Goal: Find specific fact: Find specific fact

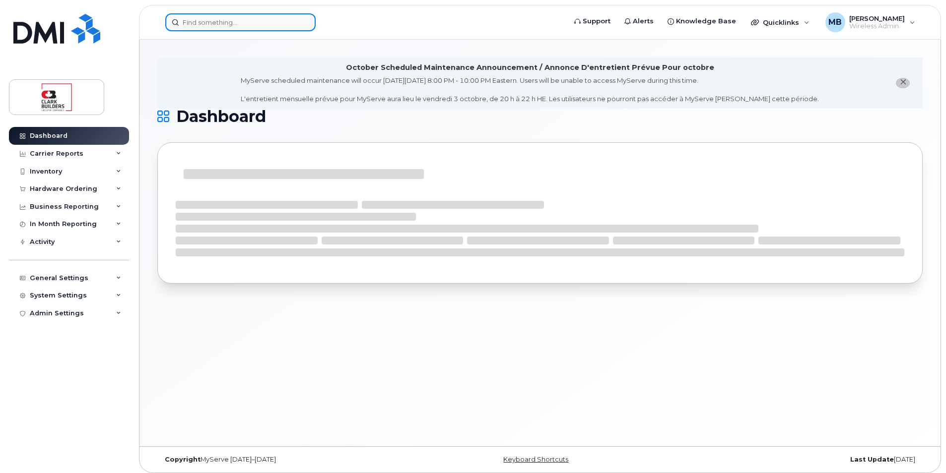
click at [229, 27] on input at bounding box center [240, 22] width 150 height 18
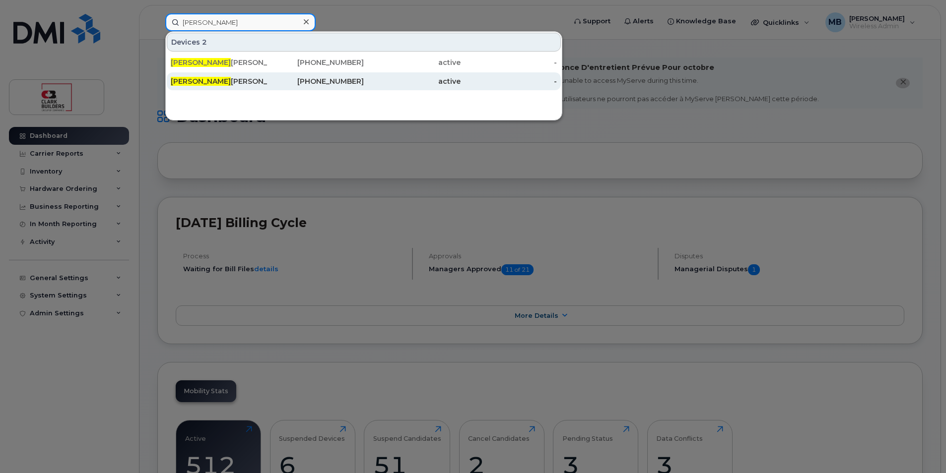
type input "Derek"
click at [315, 81] on div "780-231-1460" at bounding box center [315, 81] width 97 height 10
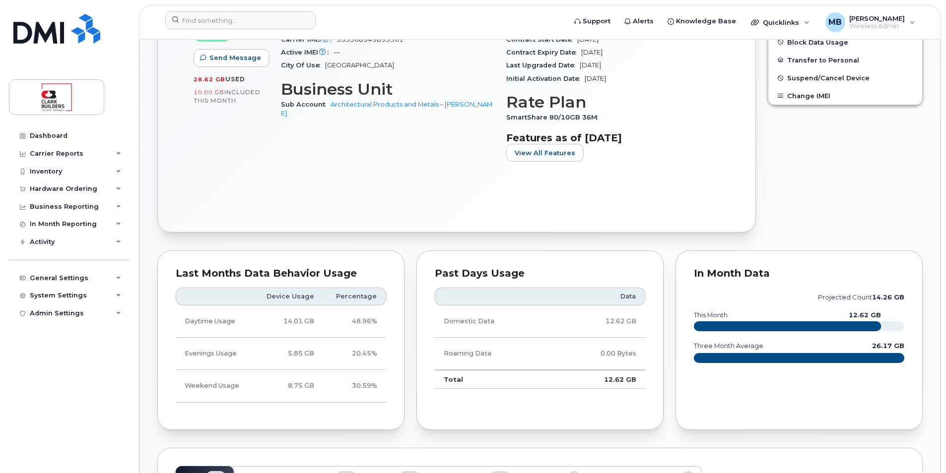
scroll to position [744, 0]
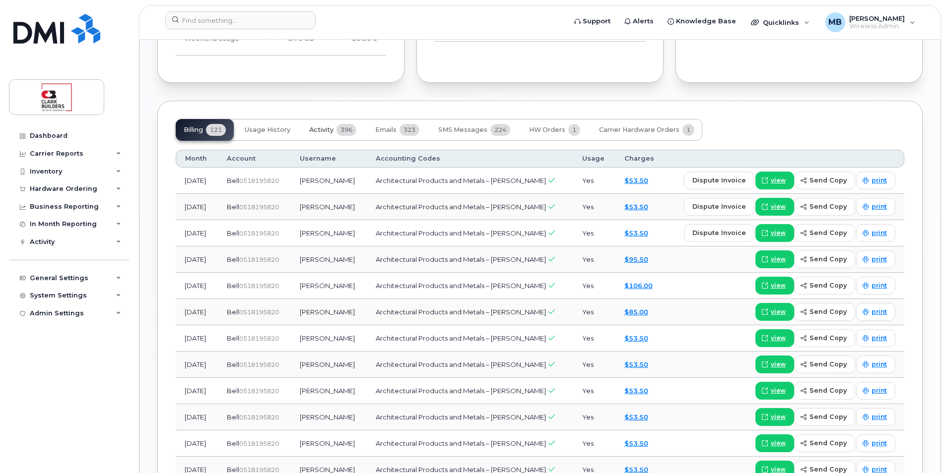
click at [324, 132] on span "Activity" at bounding box center [321, 130] width 24 height 8
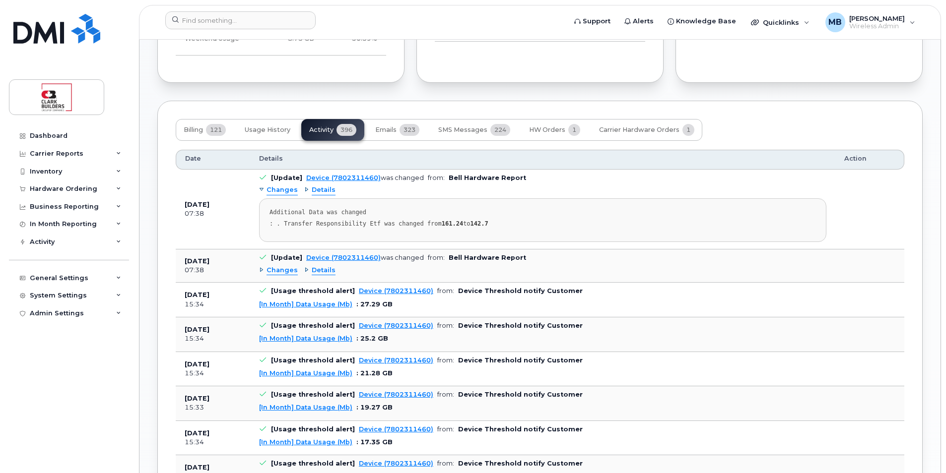
click at [218, 301] on div "15:34" at bounding box center [213, 304] width 57 height 9
click at [325, 270] on span "Details" at bounding box center [324, 270] width 24 height 9
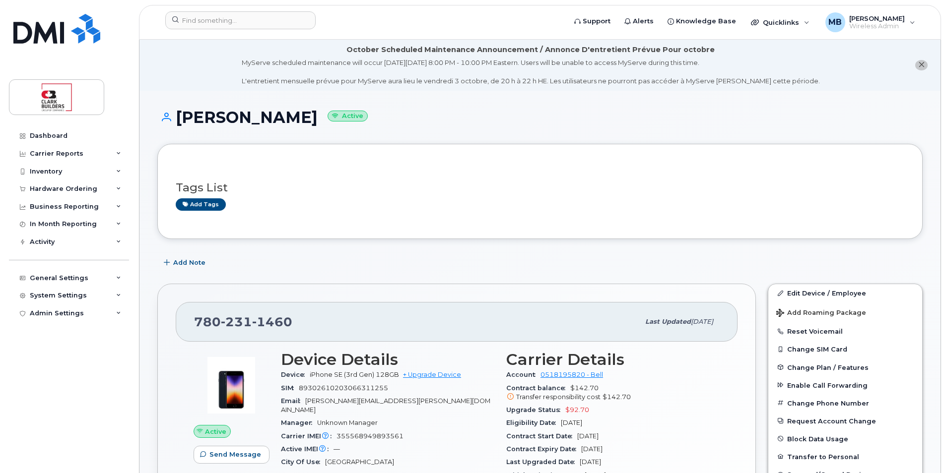
scroll to position [198, 0]
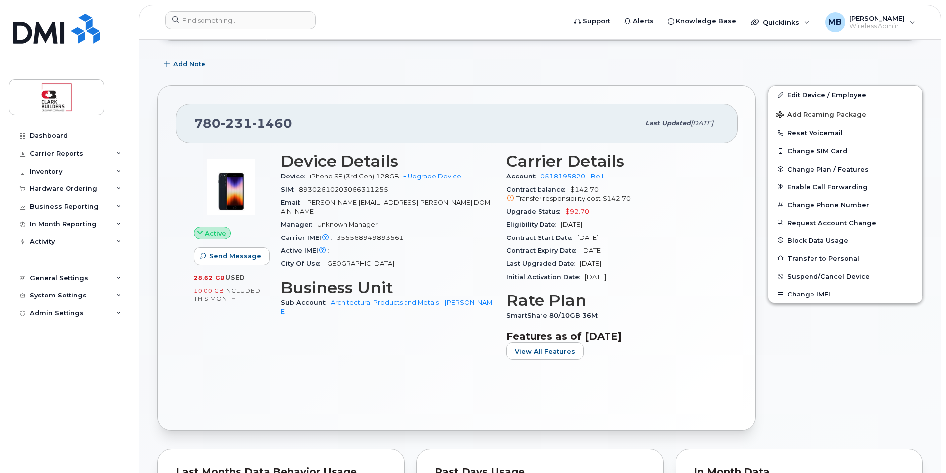
drag, startPoint x: 592, startPoint y: 198, endPoint x: 669, endPoint y: 279, distance: 111.3
click at [669, 278] on section "Carrier Details Account 0518195820 - Bell Contract balance $142.70 Transfer res…" at bounding box center [612, 217] width 213 height 131
click at [671, 282] on div "Initial Activation Date [DATE]" at bounding box center [612, 277] width 213 height 13
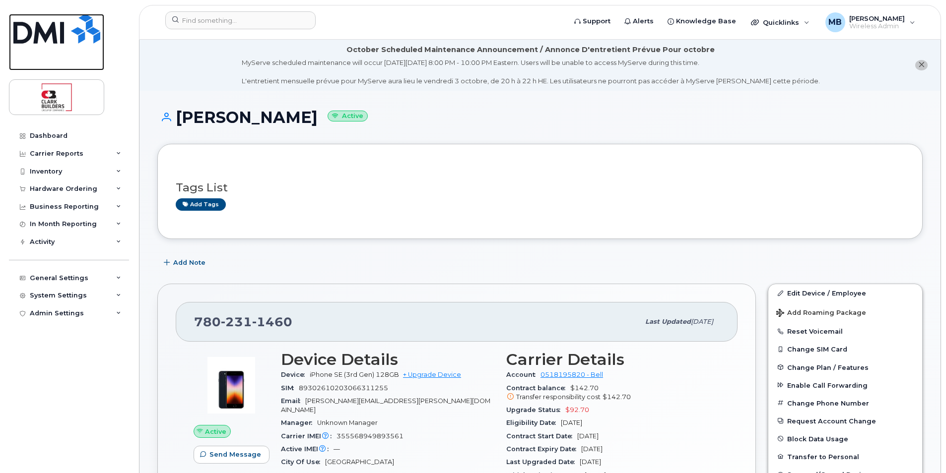
click at [69, 38] on img at bounding box center [56, 29] width 87 height 30
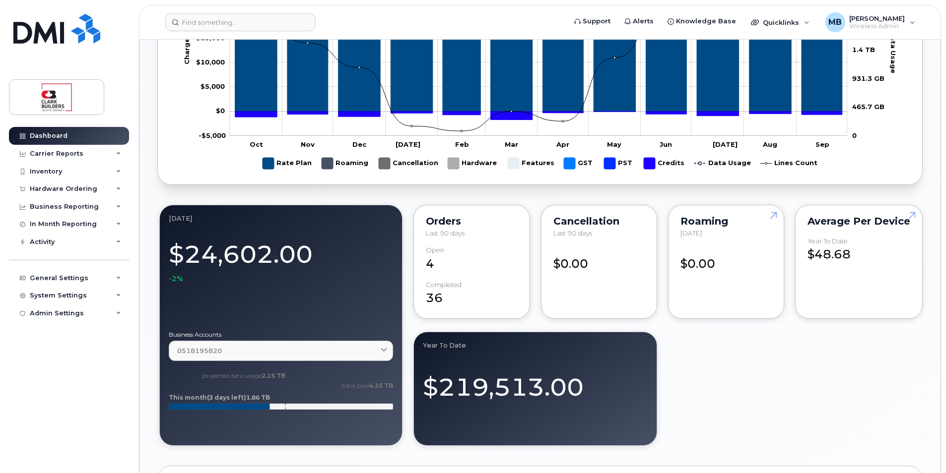
scroll to position [496, 0]
